Goal: Task Accomplishment & Management: Manage account settings

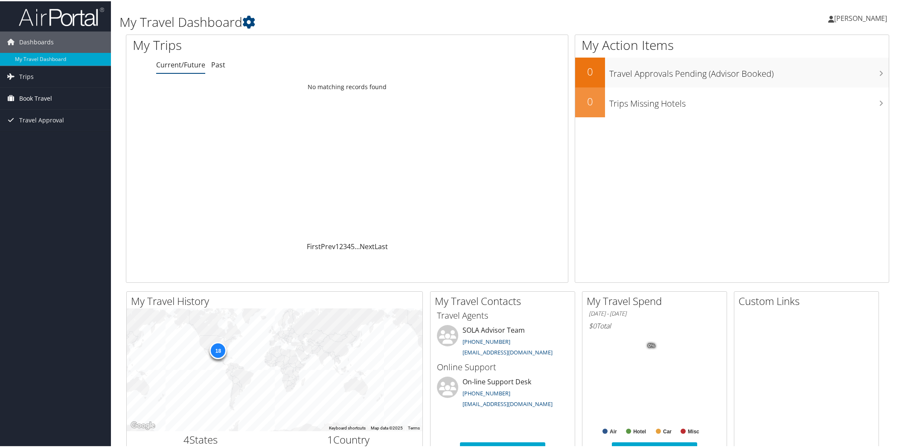
click at [40, 98] on span "Book Travel" at bounding box center [35, 97] width 33 height 21
click at [67, 130] on link "Book/Manage Online Trips" at bounding box center [55, 127] width 111 height 13
click at [849, 18] on span "[PERSON_NAME]" at bounding box center [860, 16] width 53 height 9
click at [850, 83] on link "View Travel Profile" at bounding box center [837, 76] width 95 height 15
click at [44, 128] on link "Book/Manage Online Trips" at bounding box center [55, 127] width 111 height 13
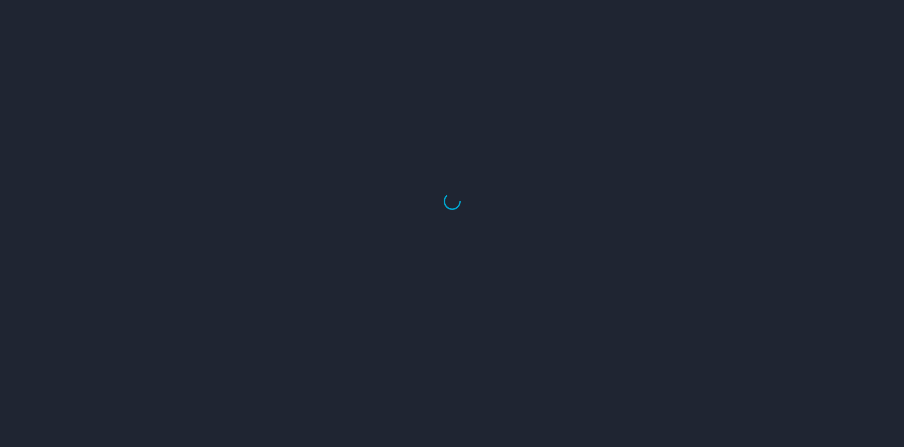
select select "US"
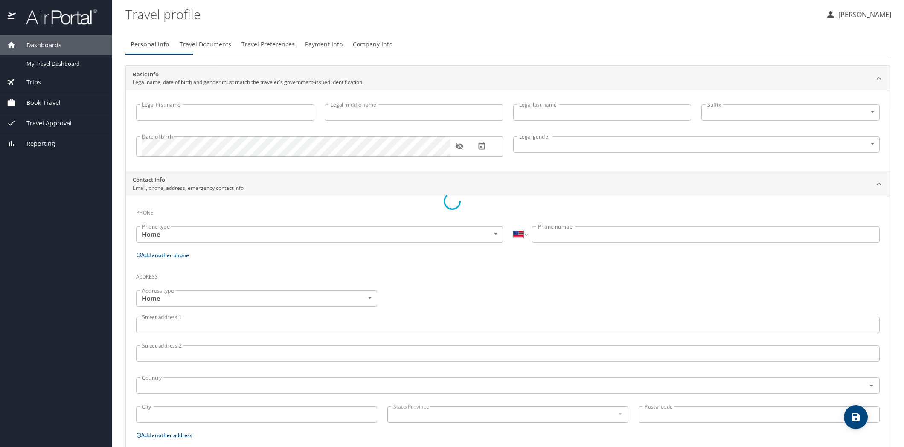
type input "Jan"
type input "[PERSON_NAME]"
type input "[DEMOGRAPHIC_DATA]"
select select "US"
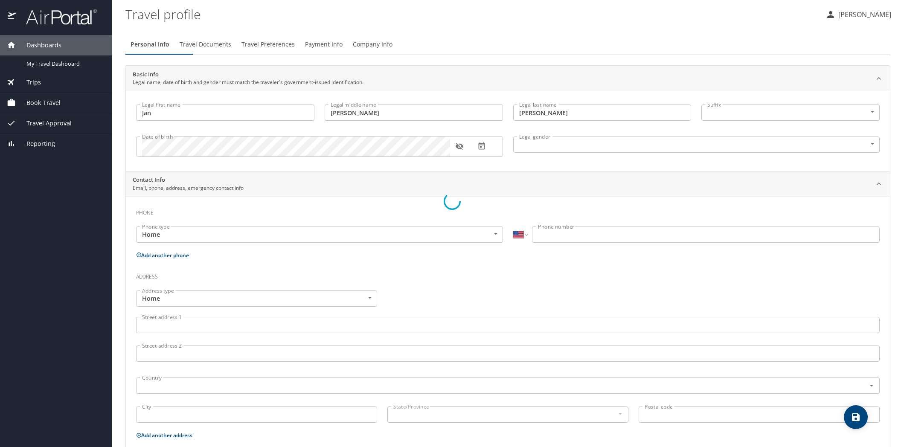
select select "US"
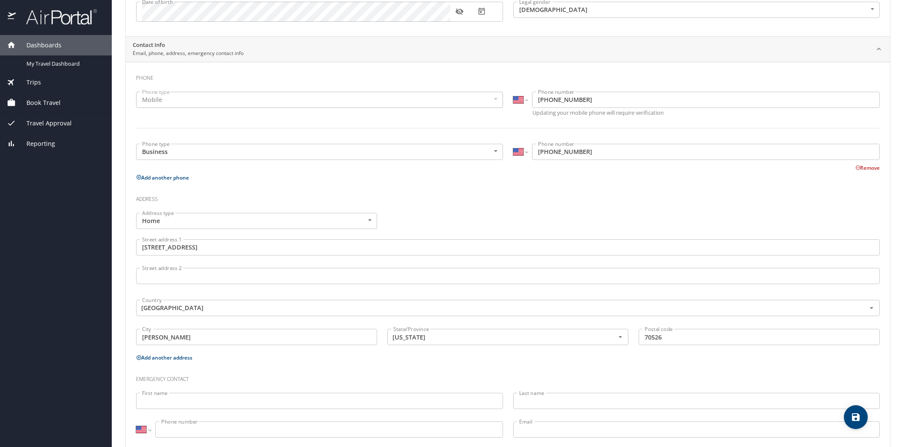
scroll to position [208, 0]
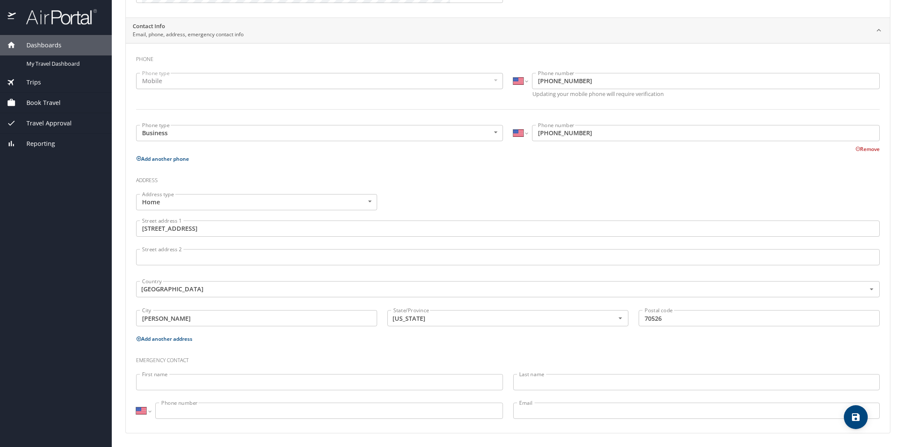
click at [265, 379] on input "First name" at bounding box center [319, 382] width 367 height 16
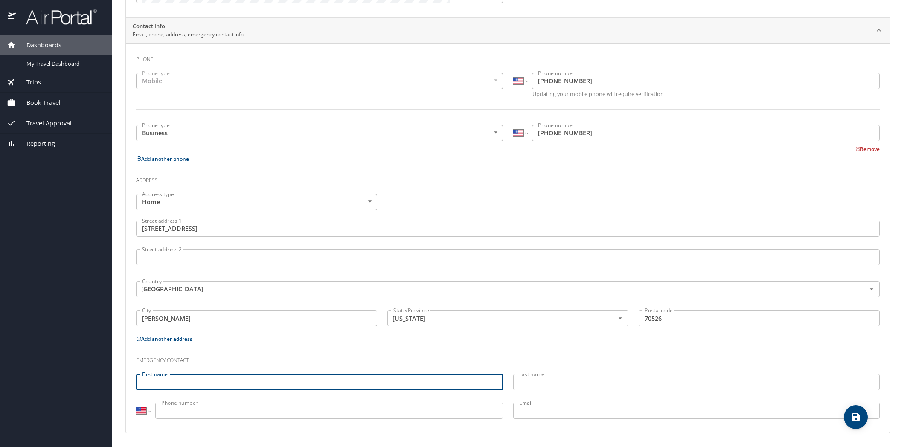
type input "S"
type input "[PERSON_NAME]"
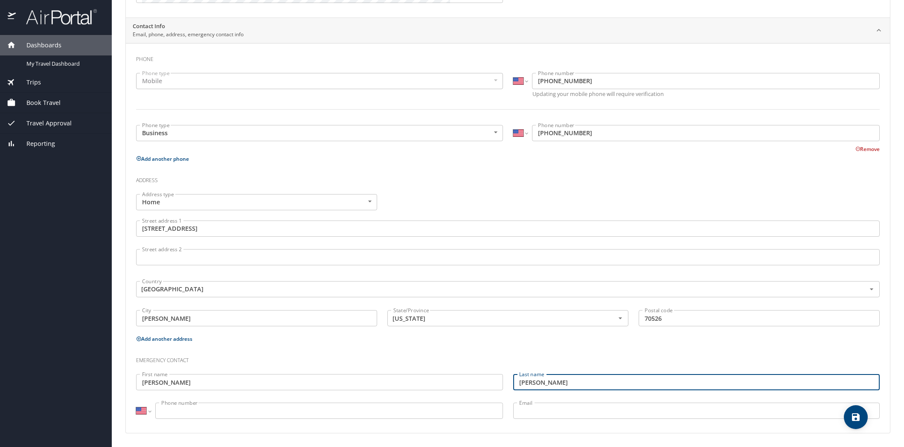
type input "[PERSON_NAME]"
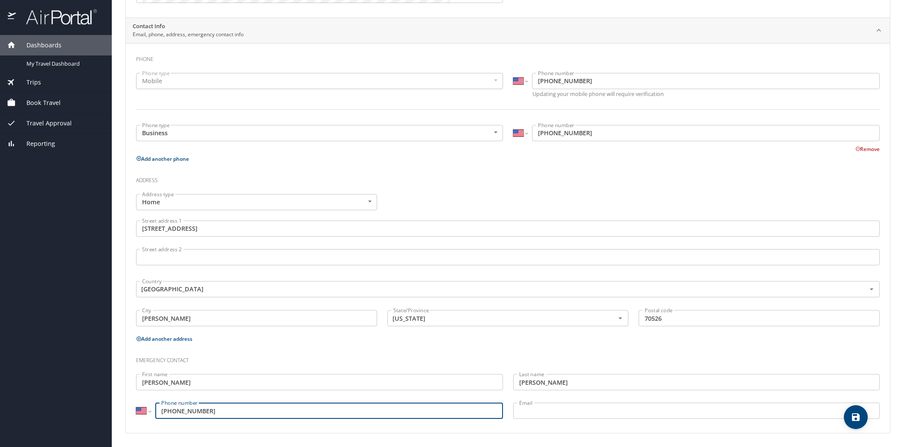
type input "[PHONE_NUMBER]"
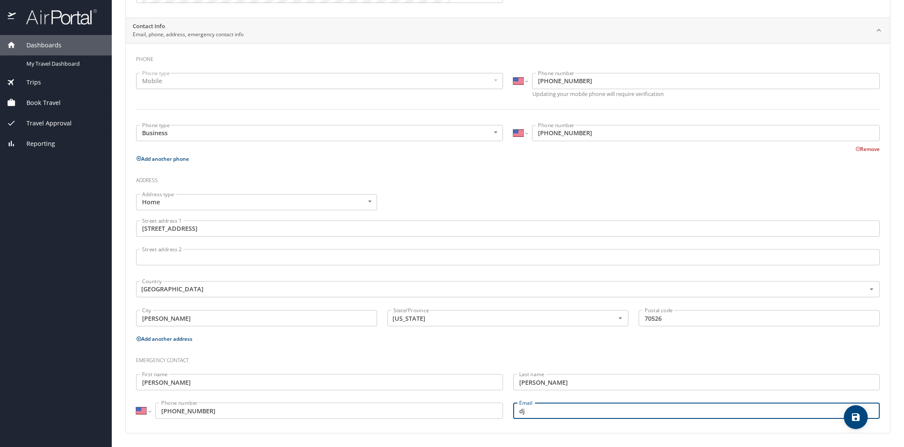
type input "d"
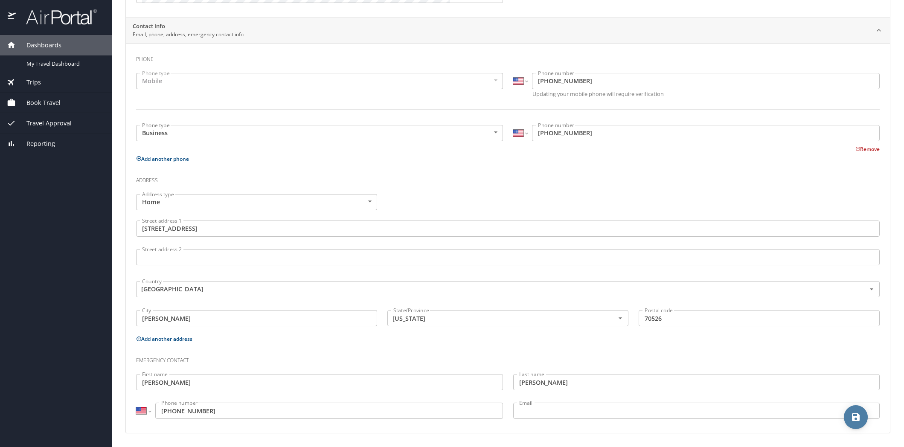
click at [860, 416] on icon "save" at bounding box center [856, 417] width 8 height 8
select select "US"
